Goal: Information Seeking & Learning: Learn about a topic

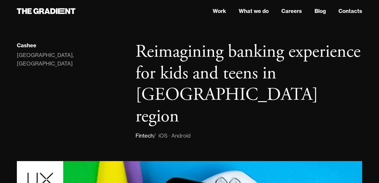
click at [106, 45] on div "Cashee" at bounding box center [71, 46] width 108 height 10
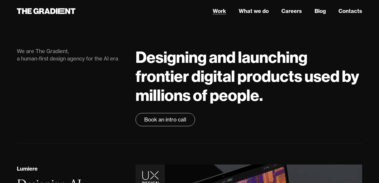
click at [221, 9] on link "Work" at bounding box center [219, 11] width 13 height 8
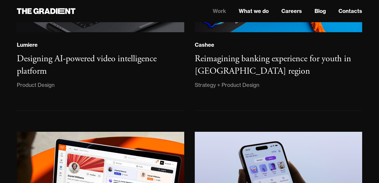
scroll to position [133, 0]
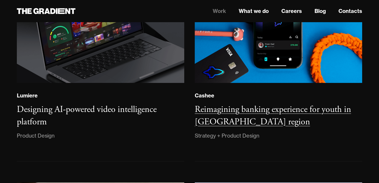
click at [215, 109] on h3 "Reimagining banking experience for youth in [GEOGRAPHIC_DATA] region" at bounding box center [273, 116] width 157 height 24
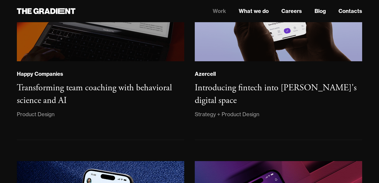
scroll to position [382, 0]
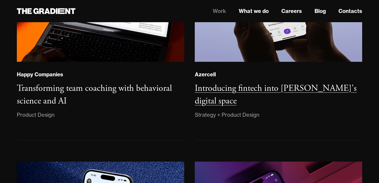
click at [222, 89] on h3 "Introducing fintech into Azercell's digital space" at bounding box center [276, 94] width 162 height 24
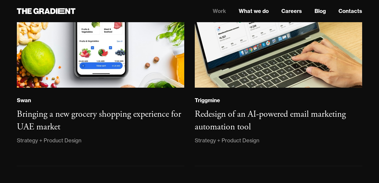
scroll to position [810, 0]
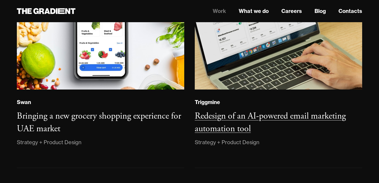
click at [230, 58] on img at bounding box center [279, 24] width 168 height 129
